Goal: Transaction & Acquisition: Purchase product/service

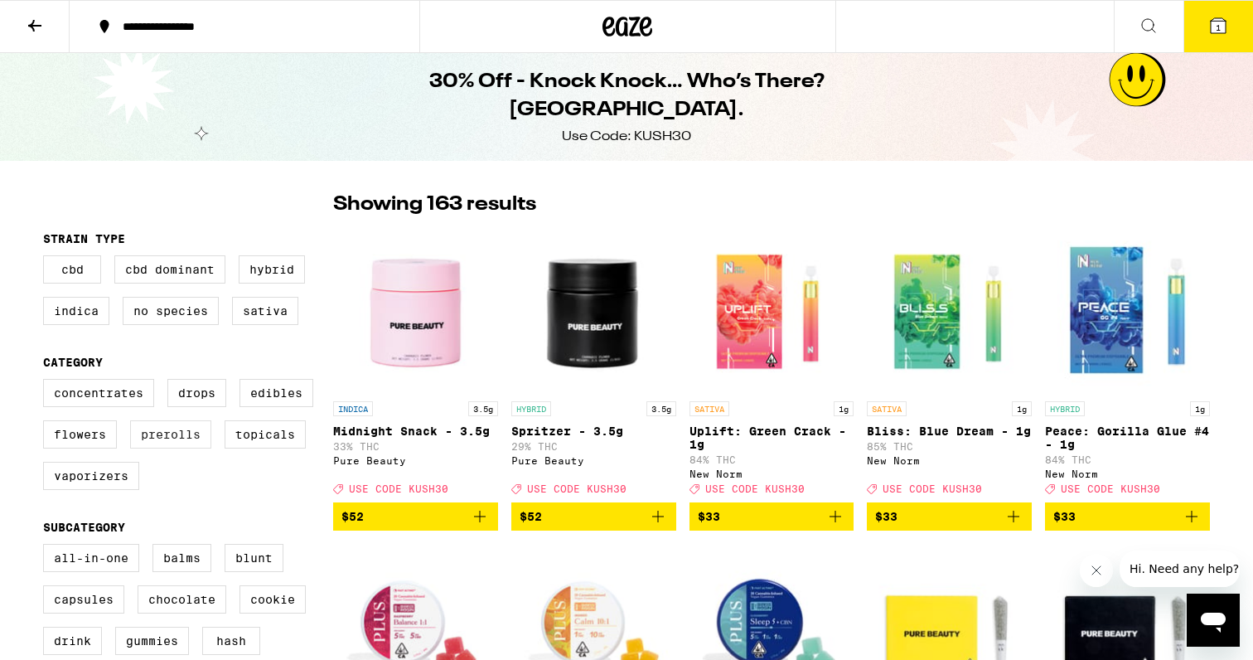
click at [167, 448] on label "Prerolls" at bounding box center [170, 434] width 81 height 28
click at [47, 382] on input "Prerolls" at bounding box center [46, 381] width 1 height 1
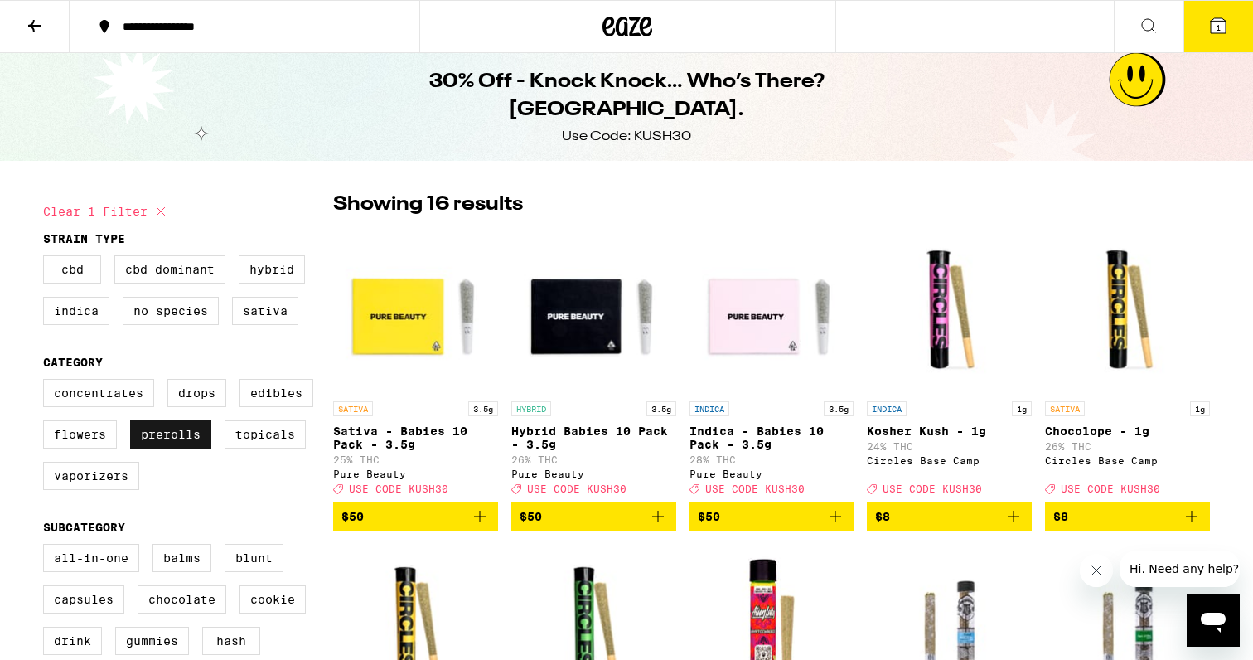
click at [203, 434] on label "Prerolls" at bounding box center [170, 434] width 81 height 28
click at [47, 382] on input "Prerolls" at bounding box center [46, 381] width 1 height 1
checkbox input "false"
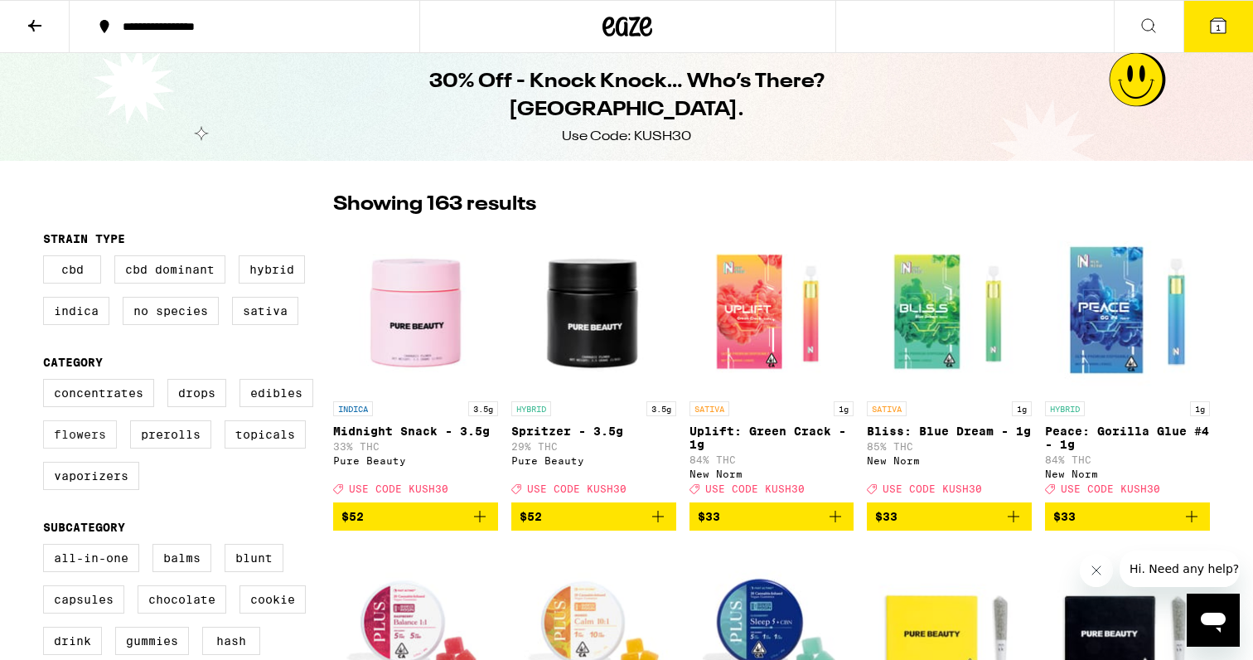
click at [112, 434] on label "Flowers" at bounding box center [80, 434] width 74 height 28
click at [47, 382] on input "Flowers" at bounding box center [46, 381] width 1 height 1
checkbox input "true"
